Goal: Find specific page/section: Find specific page/section

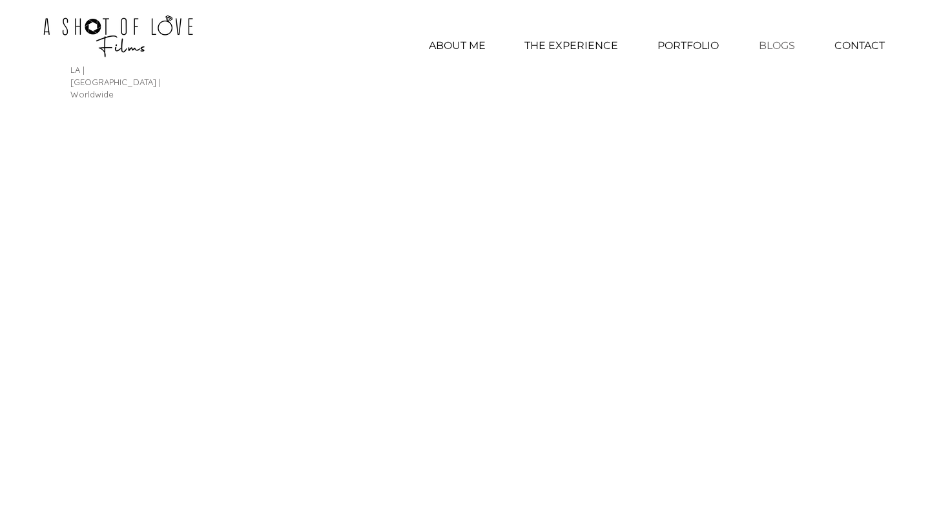
click at [776, 54] on p "BLOGS" at bounding box center [776, 46] width 49 height 32
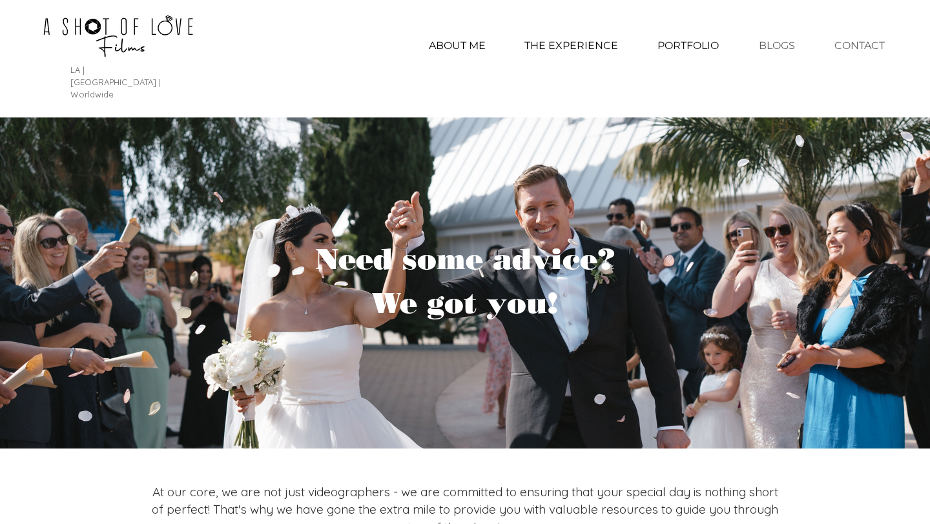
click at [851, 53] on p "CONTACT" at bounding box center [859, 46] width 63 height 32
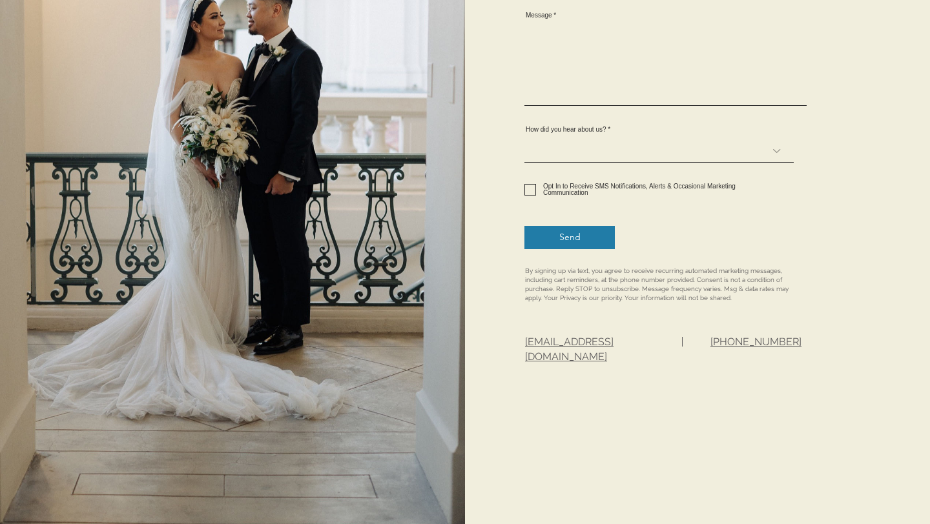
scroll to position [847, 0]
